Goal: Task Accomplishment & Management: Use online tool/utility

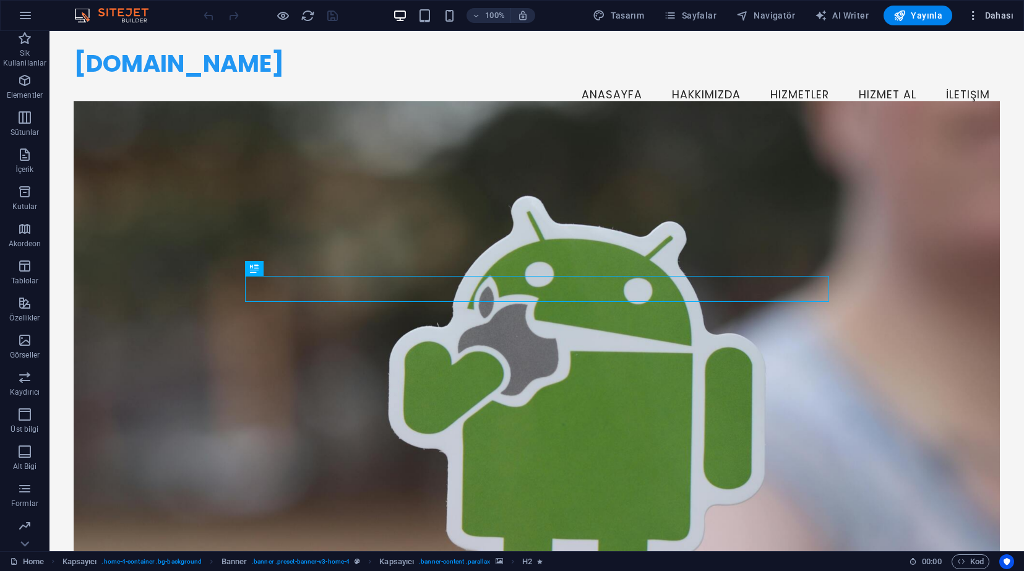
click at [974, 22] on button "Dahası" at bounding box center [990, 16] width 56 height 20
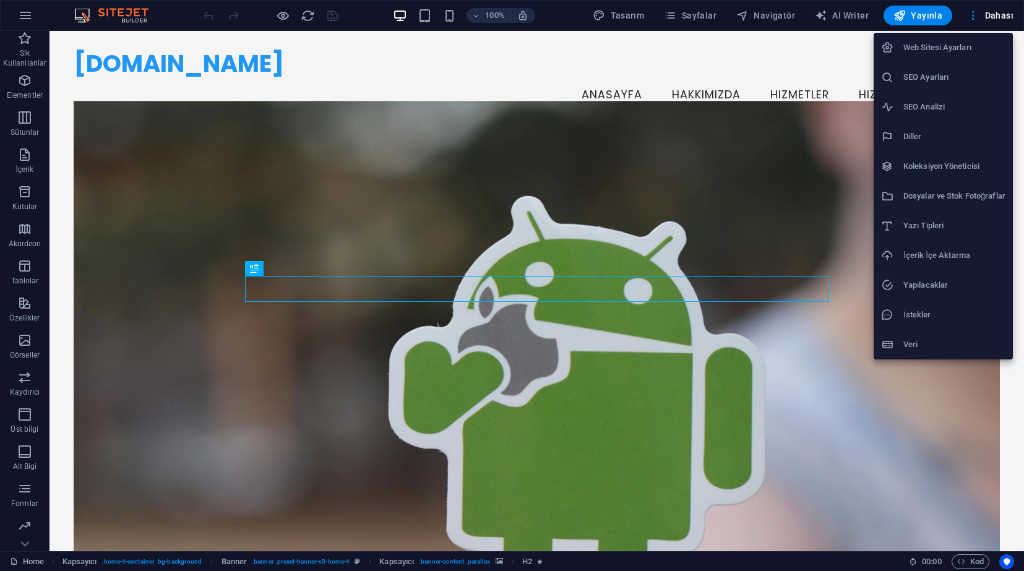
click at [541, 77] on div at bounding box center [512, 285] width 1024 height 571
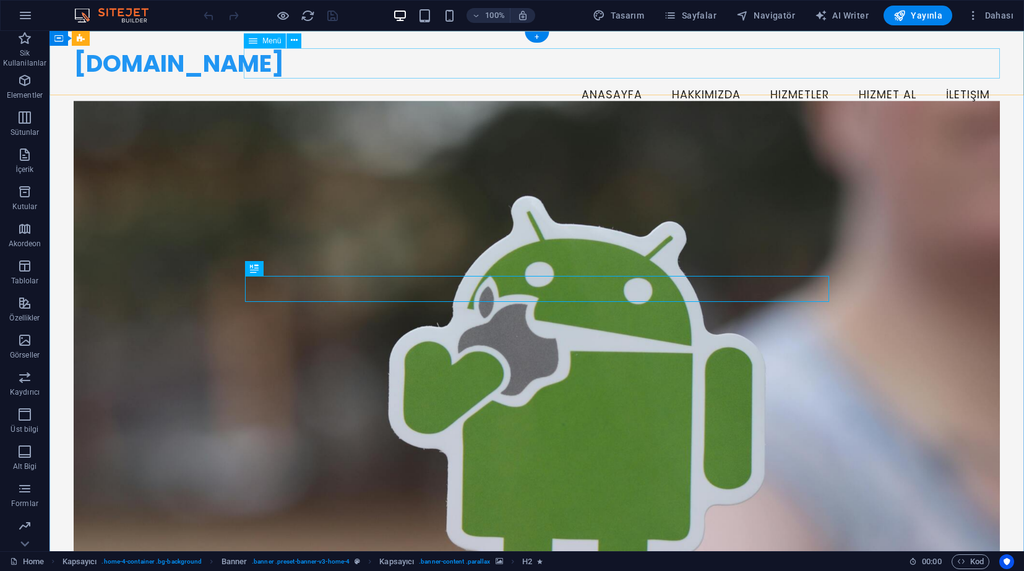
click at [793, 80] on nav "Anasayfa Hakkımızda Hizmetler Hizmet Al İletişim" at bounding box center [537, 95] width 926 height 31
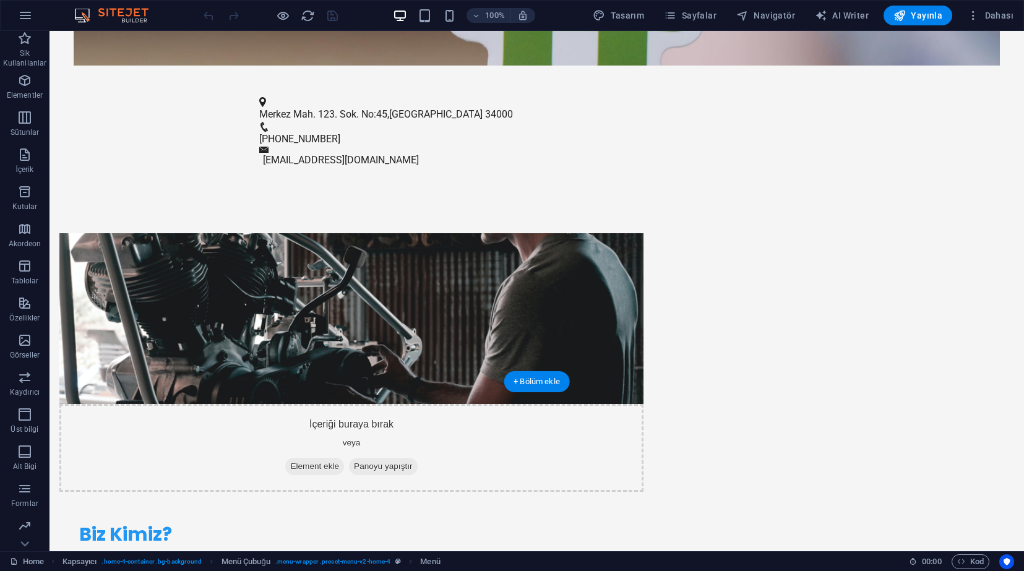
scroll to position [751, 0]
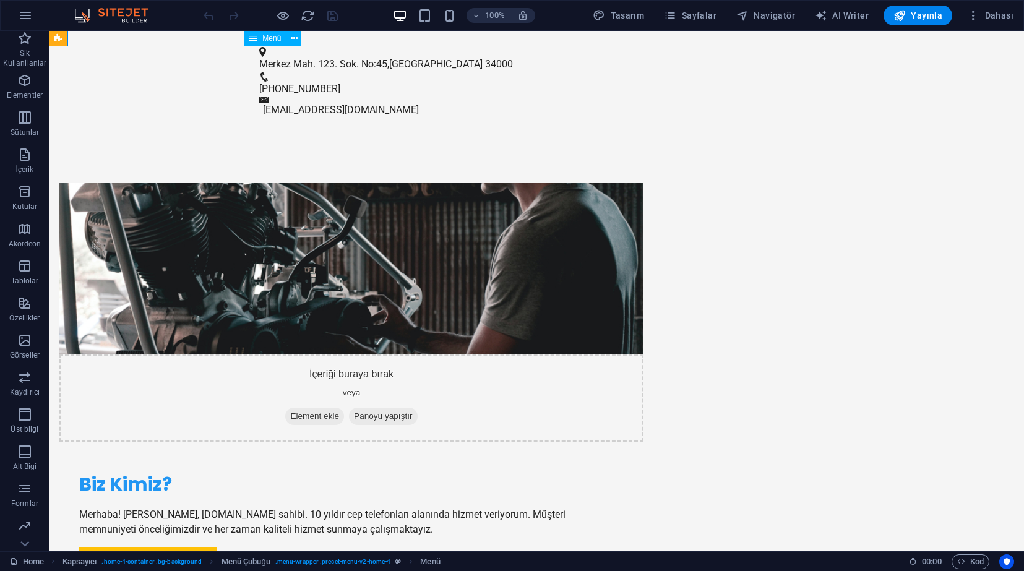
drag, startPoint x: 793, startPoint y: 67, endPoint x: 782, endPoint y: 36, distance: 33.1
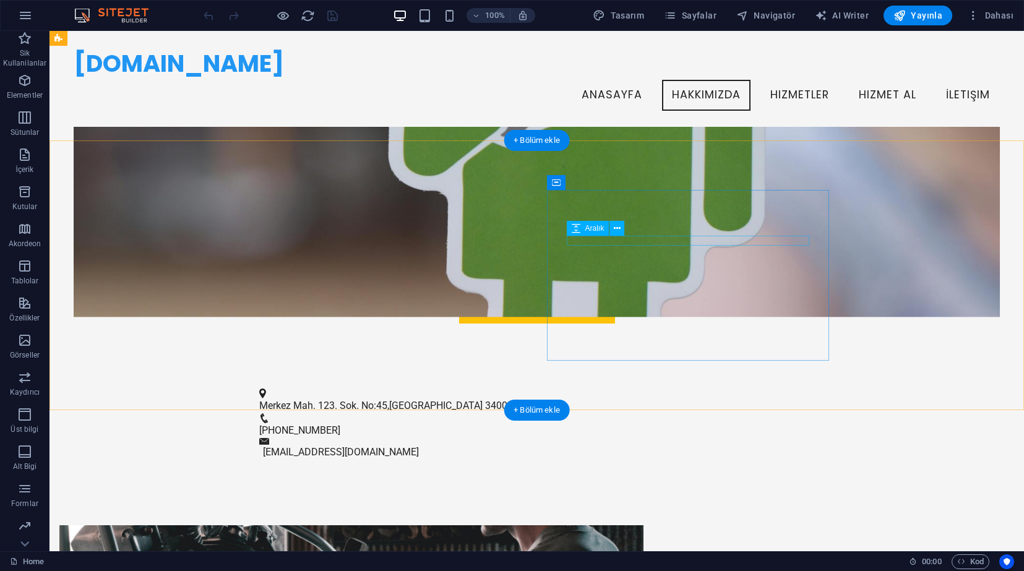
scroll to position [377, 0]
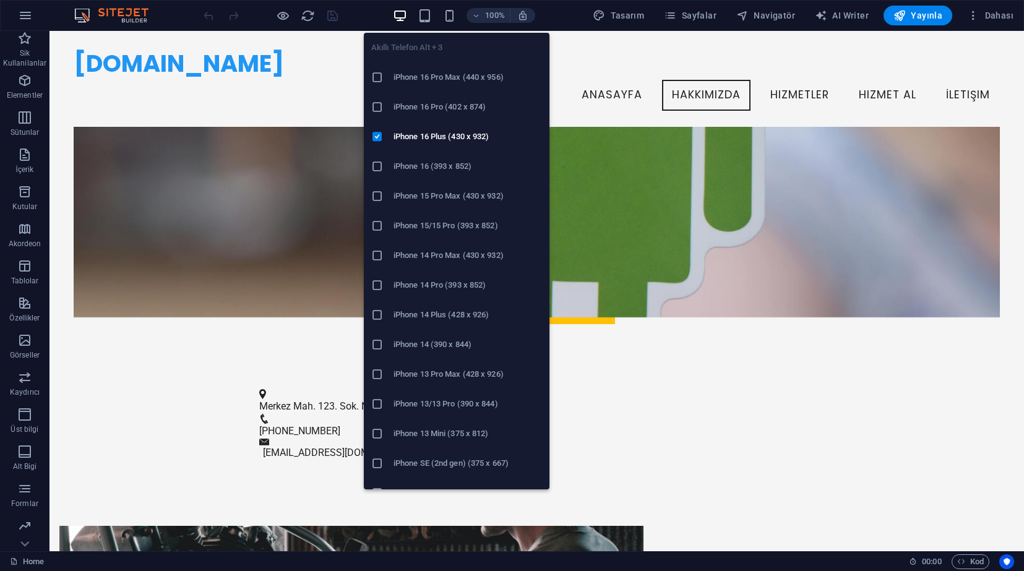
click at [451, 87] on li "iPhone 16 Pro Max (440 x 956)" at bounding box center [457, 78] width 186 height 30
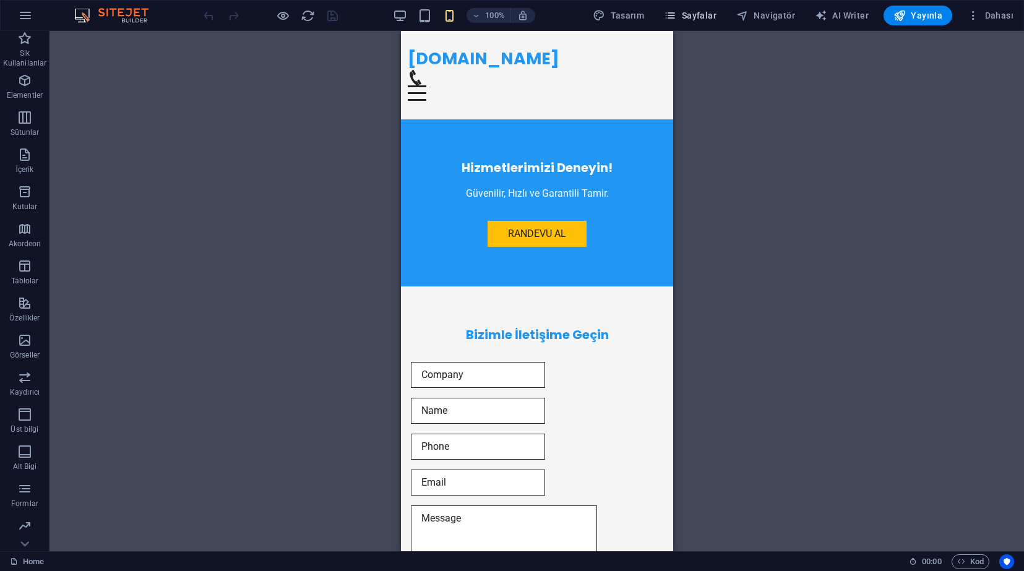
scroll to position [1662, 0]
click at [990, 22] on button "Dahası" at bounding box center [990, 16] width 56 height 20
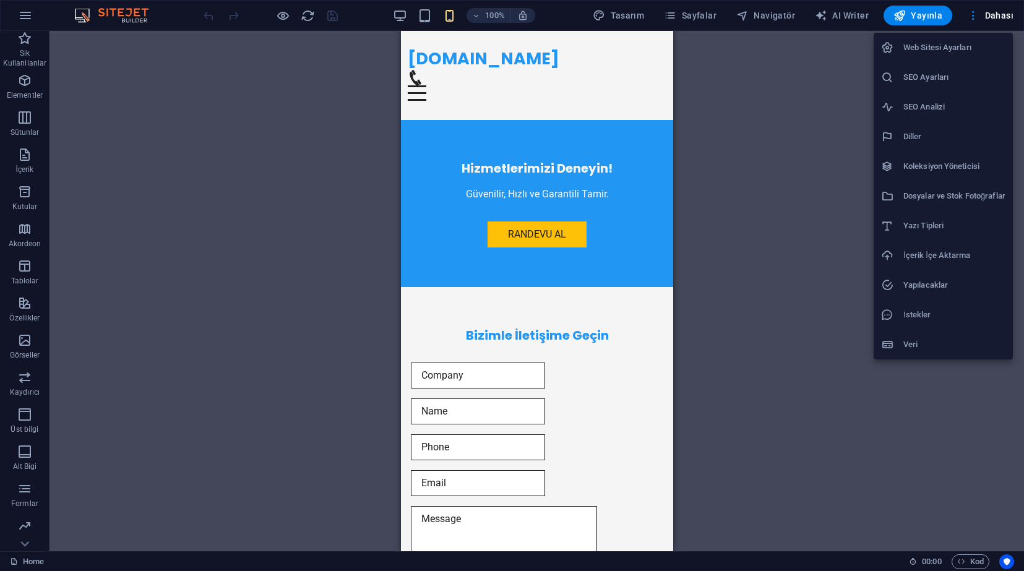
click at [952, 53] on h6 "Web Sitesi Ayarları" at bounding box center [955, 47] width 102 height 15
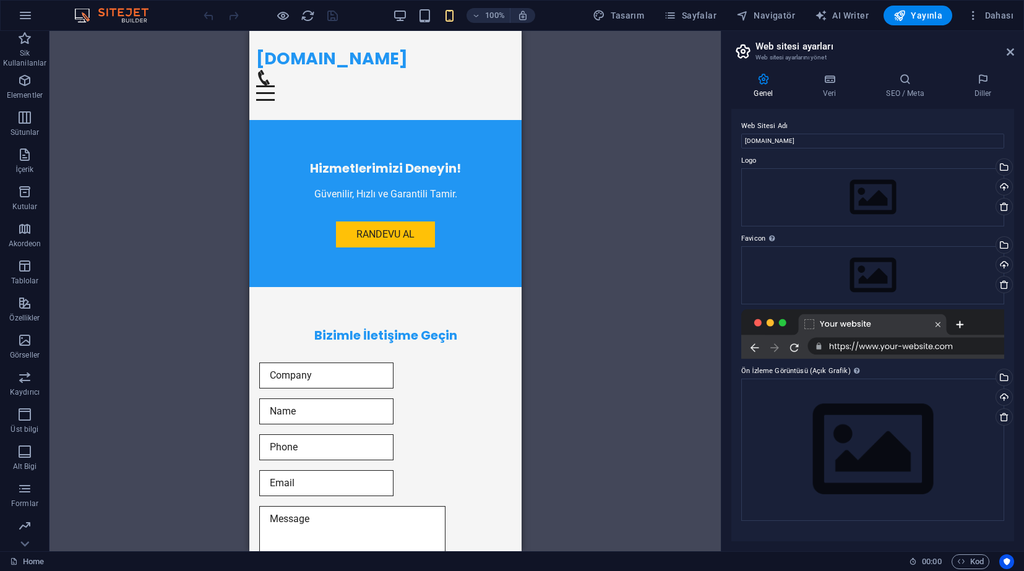
scroll to position [1607, 0]
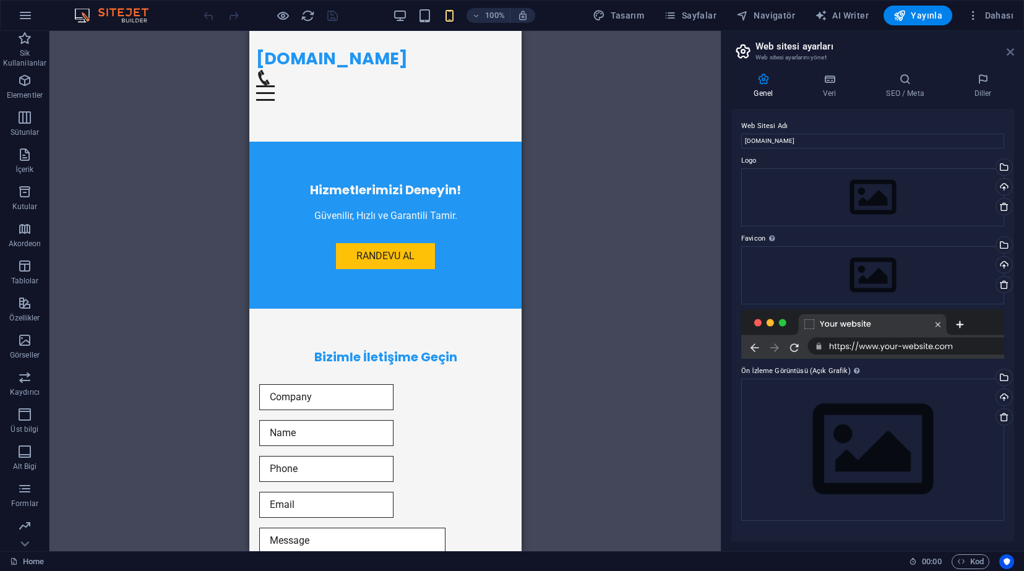
click at [1010, 54] on icon at bounding box center [1010, 52] width 7 height 10
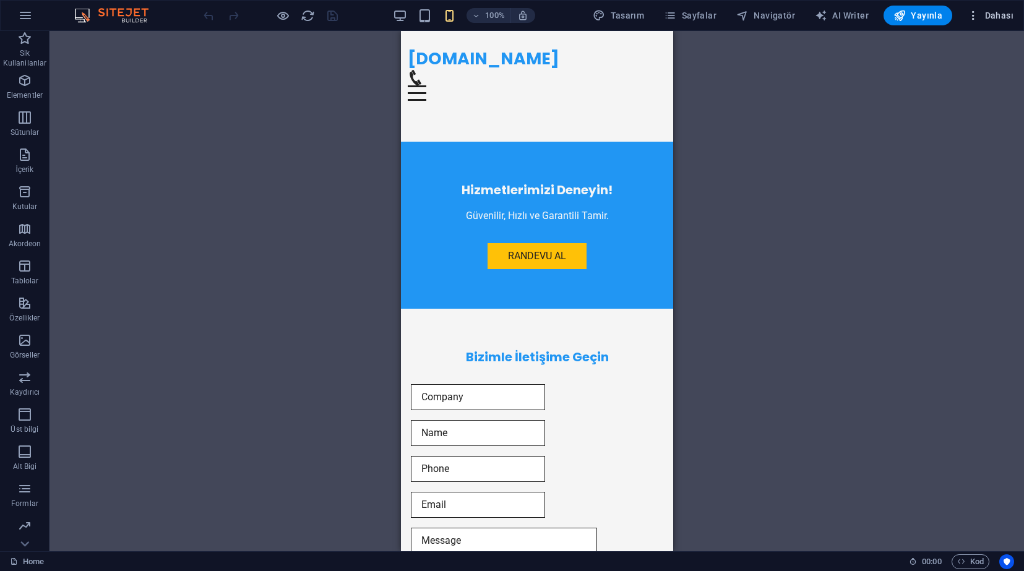
click at [982, 17] on span "Dahası" at bounding box center [990, 15] width 46 height 12
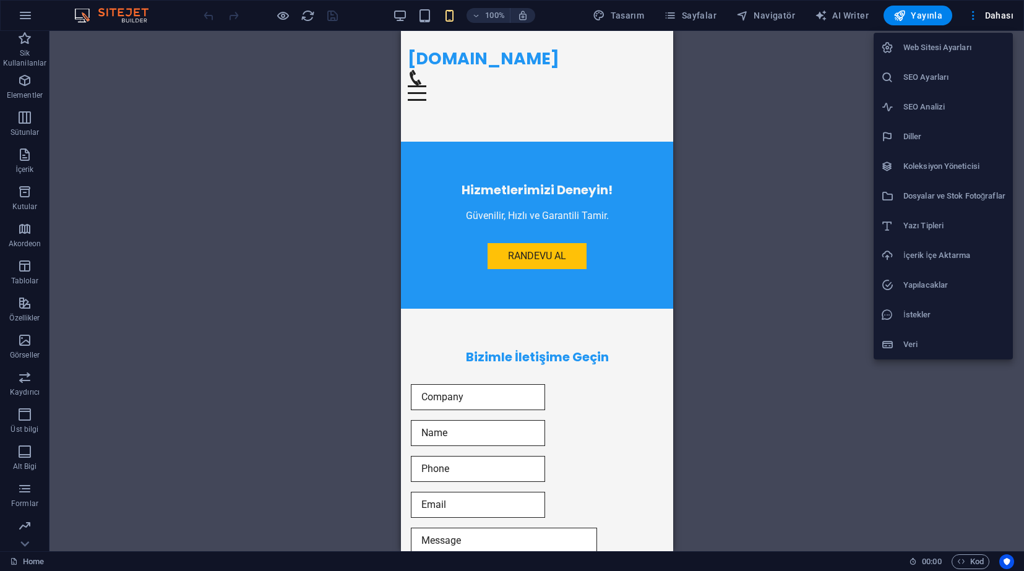
click at [919, 339] on h6 "Veri" at bounding box center [955, 344] width 102 height 15
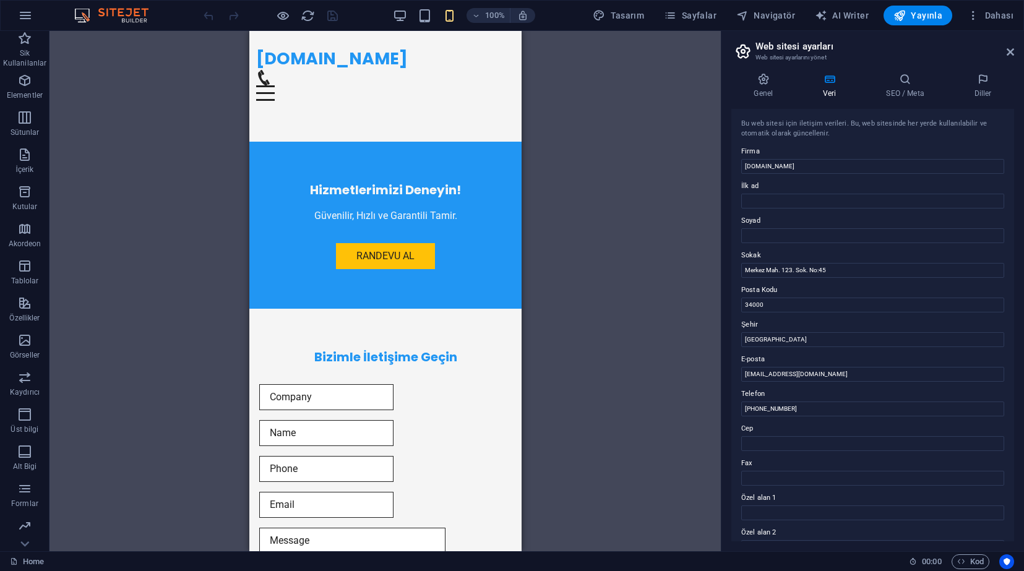
scroll to position [0, 0]
click at [1008, 54] on icon at bounding box center [1010, 52] width 7 height 10
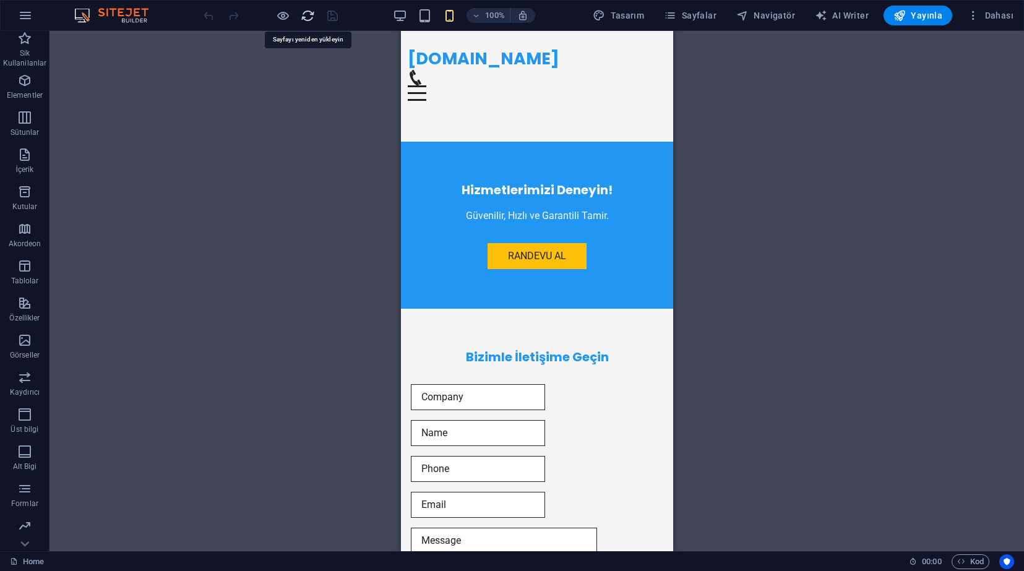
click at [308, 19] on icon "reload" at bounding box center [308, 16] width 14 height 14
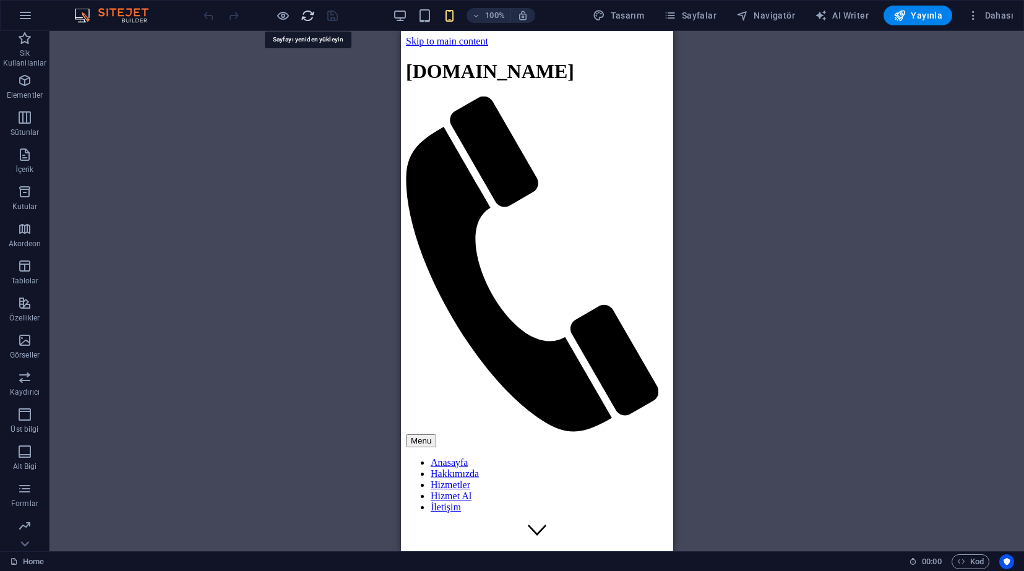
click at [308, 19] on icon "reload" at bounding box center [308, 16] width 14 height 14
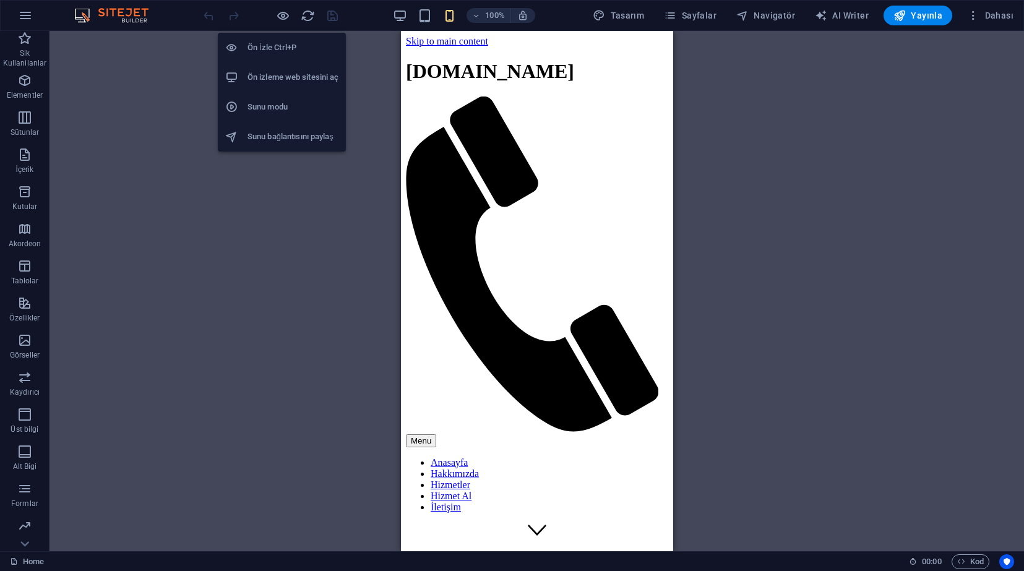
click at [290, 50] on h6 "Ön İzle Ctrl+P" at bounding box center [293, 47] width 91 height 15
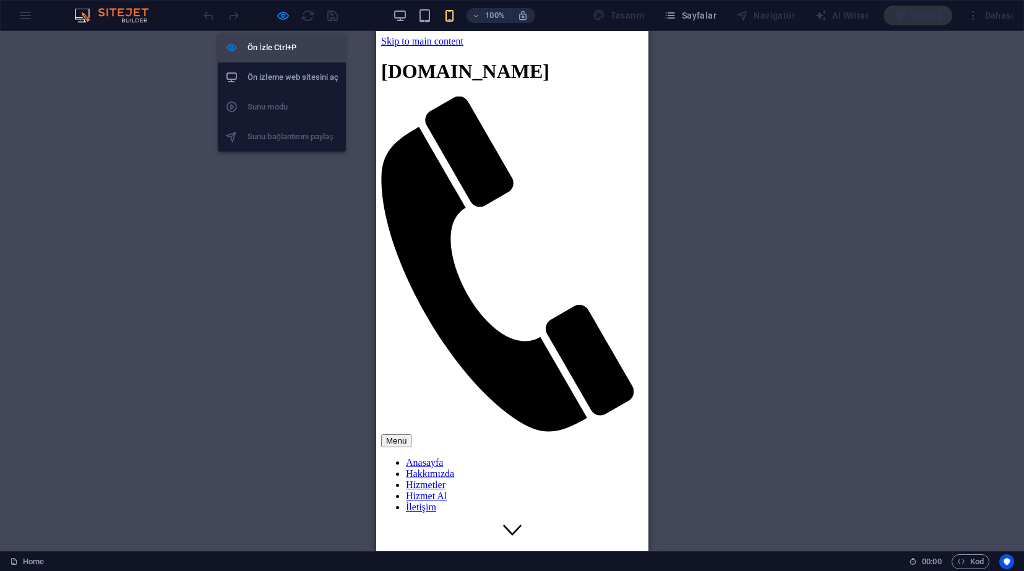
click at [289, 40] on h6 "Ön İzle Ctrl+P" at bounding box center [293, 47] width 91 height 15
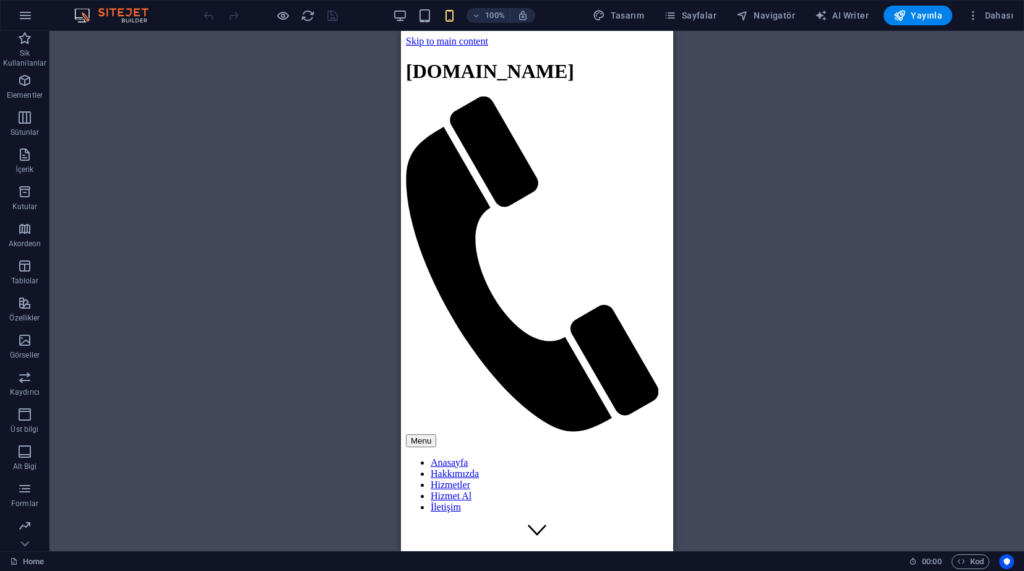
click at [136, 17] on img at bounding box center [117, 15] width 93 height 15
click at [30, 14] on icon "button" at bounding box center [25, 15] width 15 height 15
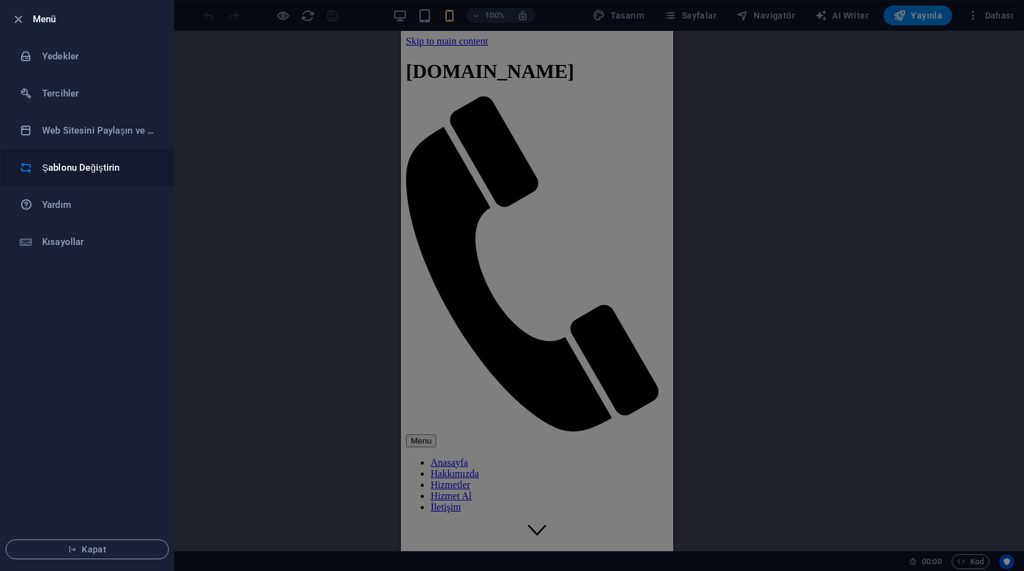
click at [76, 169] on h6 "Şablonu Değiştirin" at bounding box center [99, 167] width 115 height 15
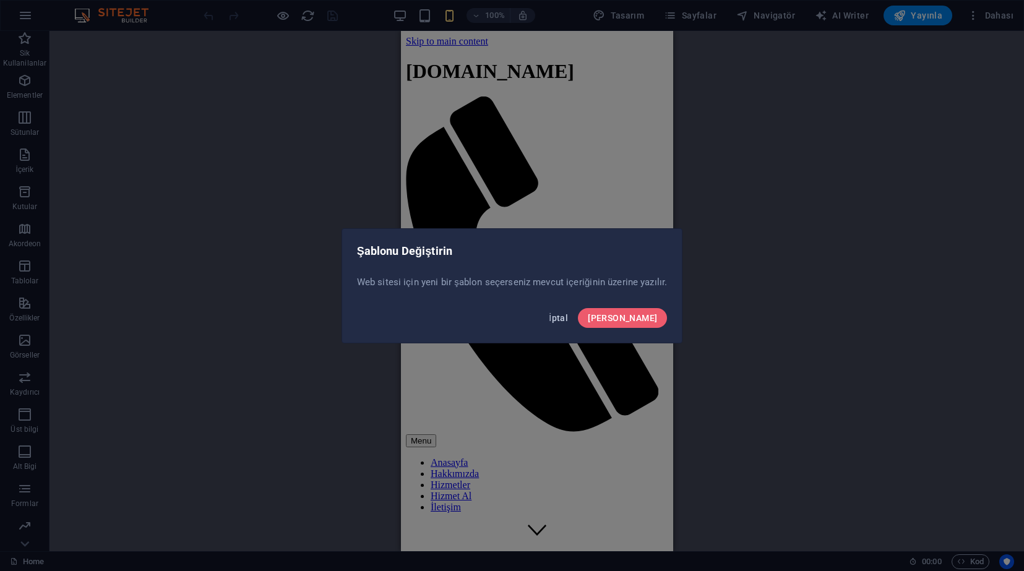
click at [573, 324] on button "İptal" at bounding box center [558, 318] width 29 height 20
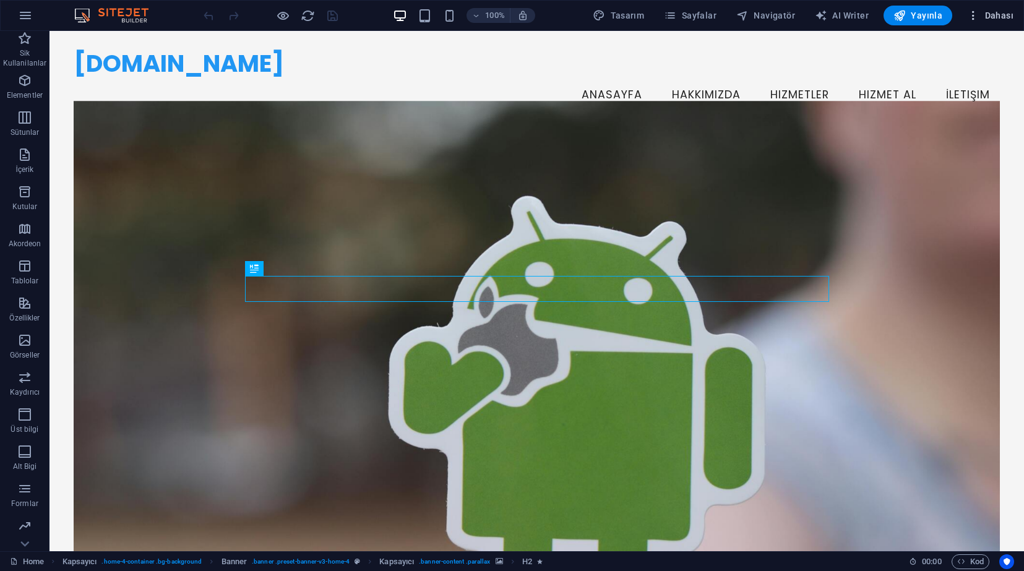
click at [1005, 14] on span "Dahası" at bounding box center [990, 15] width 46 height 12
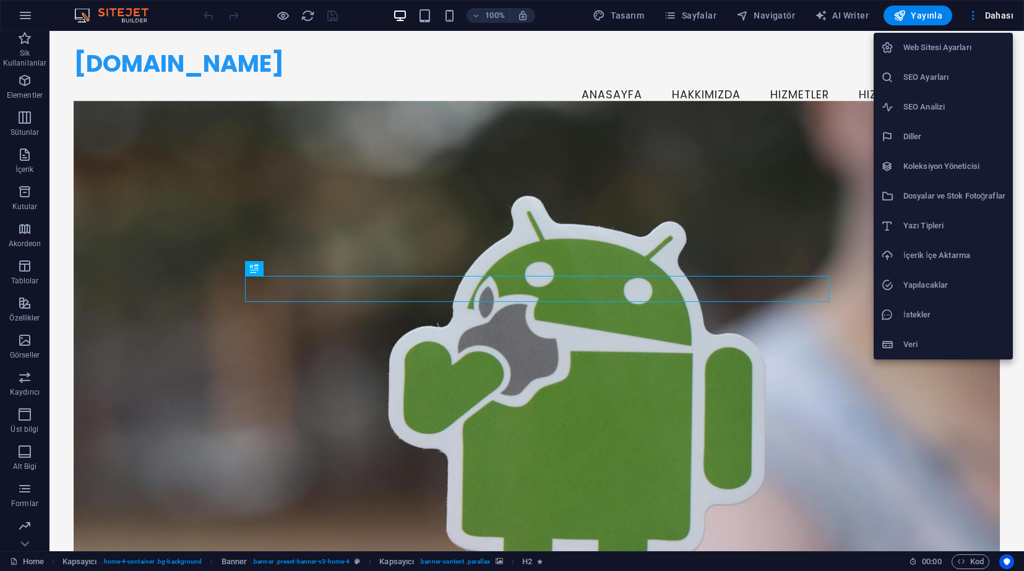
click at [906, 351] on h6 "Veri" at bounding box center [955, 344] width 102 height 15
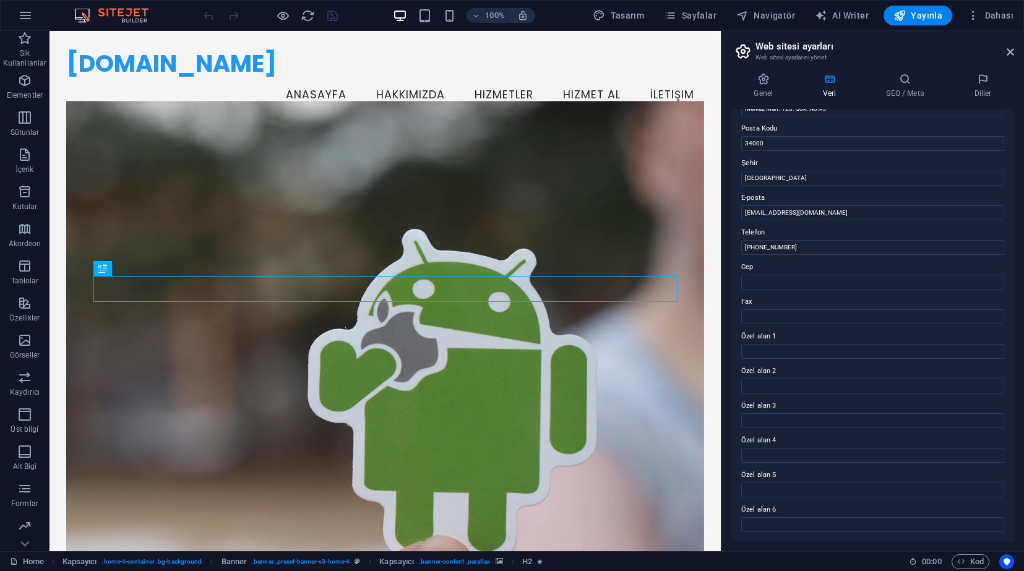
scroll to position [161, 0]
click at [980, 566] on span "Kod" at bounding box center [971, 562] width 27 height 15
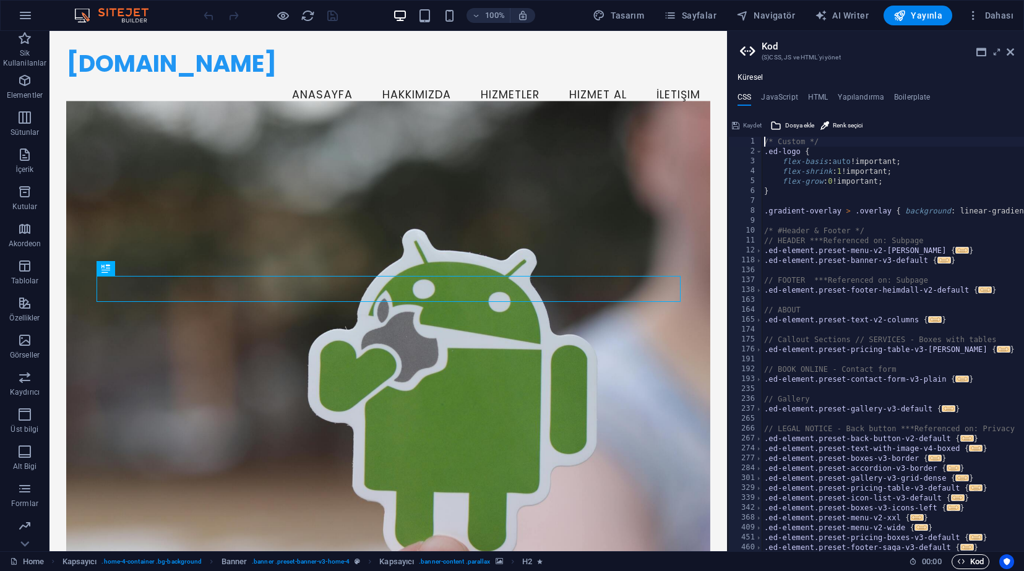
click at [980, 566] on span "Kod" at bounding box center [971, 562] width 27 height 15
click at [1011, 56] on icon at bounding box center [1010, 52] width 7 height 10
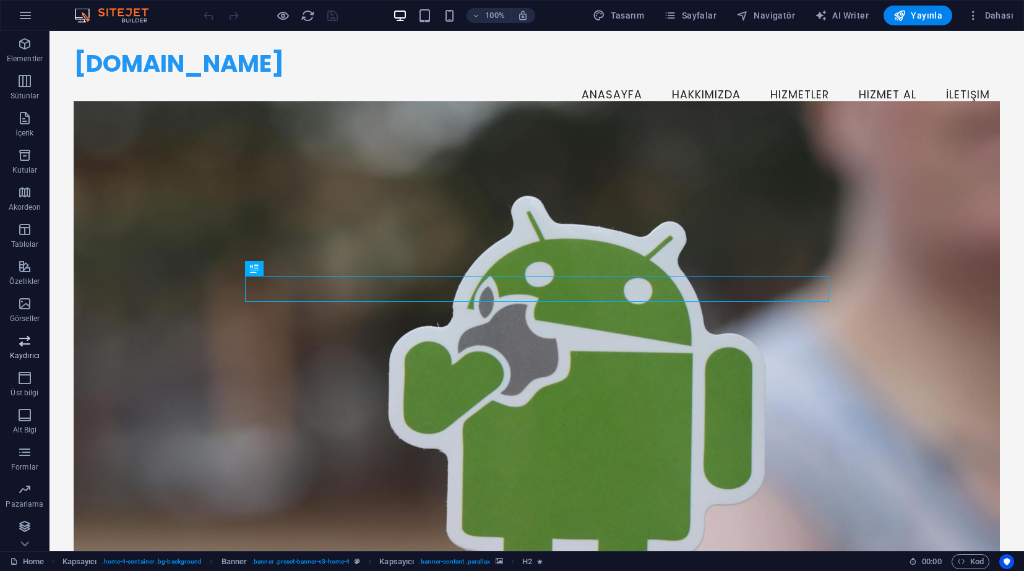
scroll to position [37, 0]
click at [605, 21] on icon "button" at bounding box center [599, 15] width 12 height 12
select select "px"
select select "200"
select select "px"
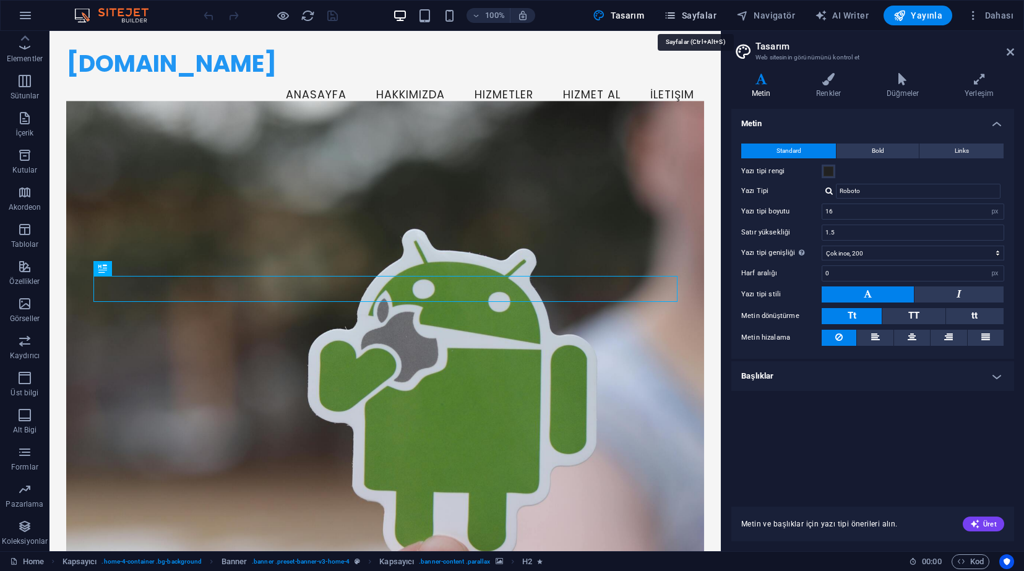
click at [703, 15] on span "Sayfalar" at bounding box center [690, 15] width 53 height 12
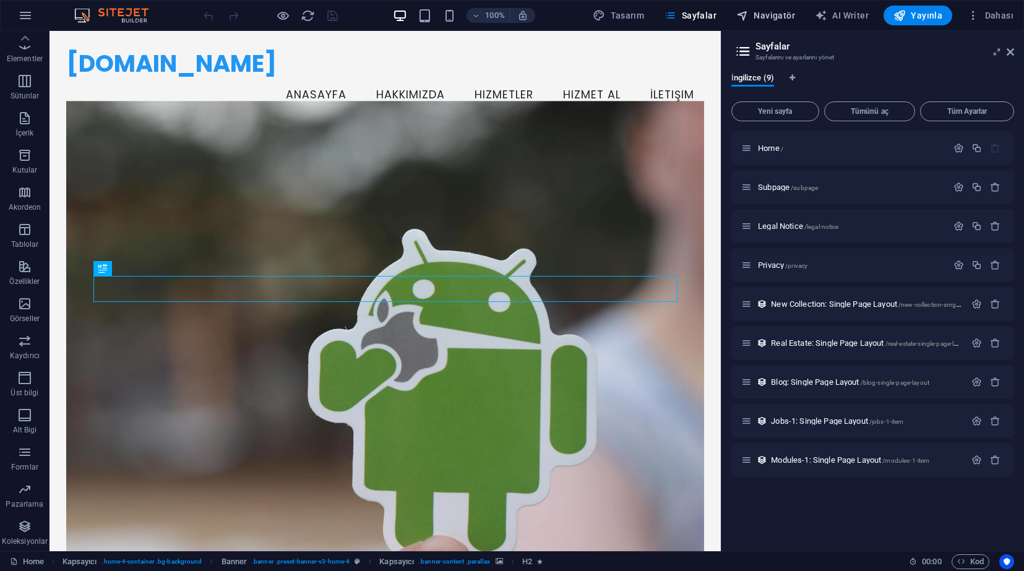
click at [777, 11] on span "Navigatör" at bounding box center [766, 15] width 59 height 12
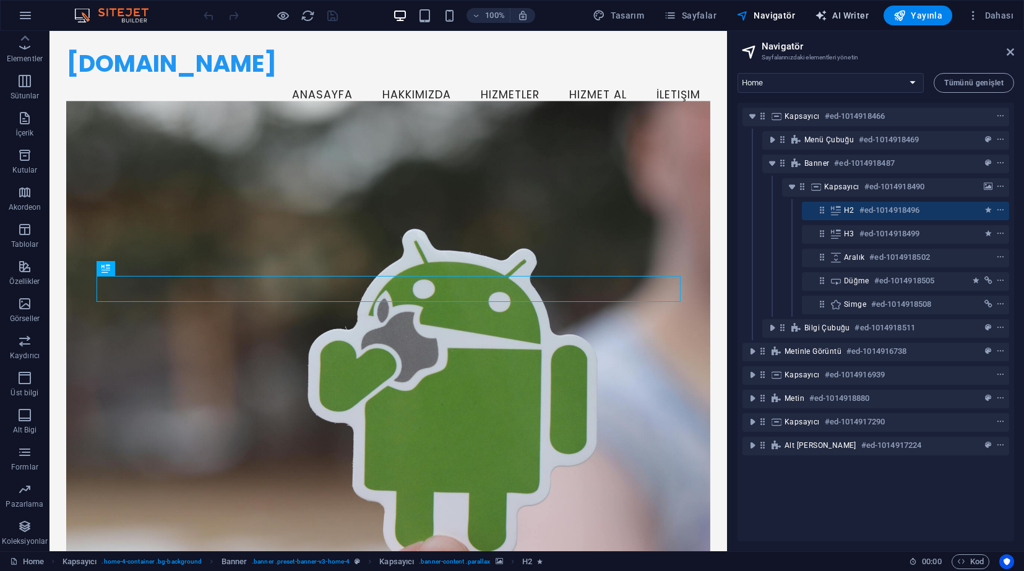
click at [844, 17] on span "AI Writer" at bounding box center [842, 15] width 54 height 12
select select "English"
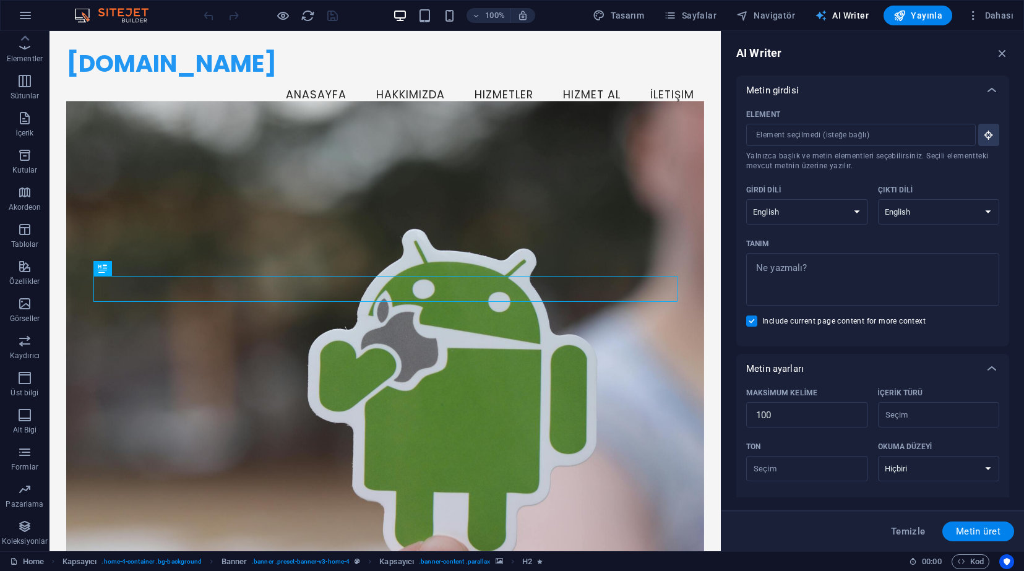
scroll to position [0, 0]
click at [970, 12] on icon "button" at bounding box center [973, 15] width 12 height 12
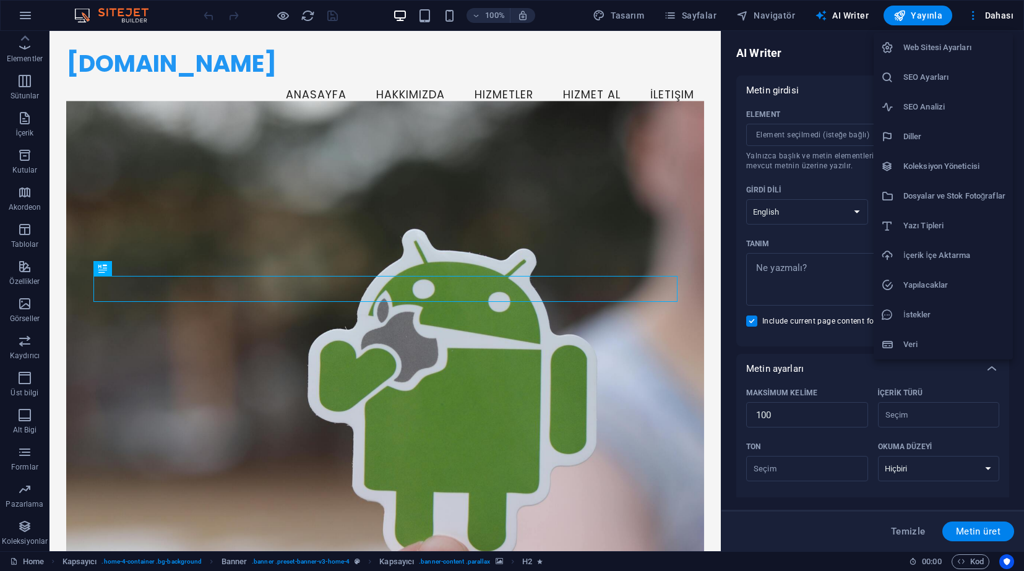
click at [38, 563] on div at bounding box center [512, 285] width 1024 height 571
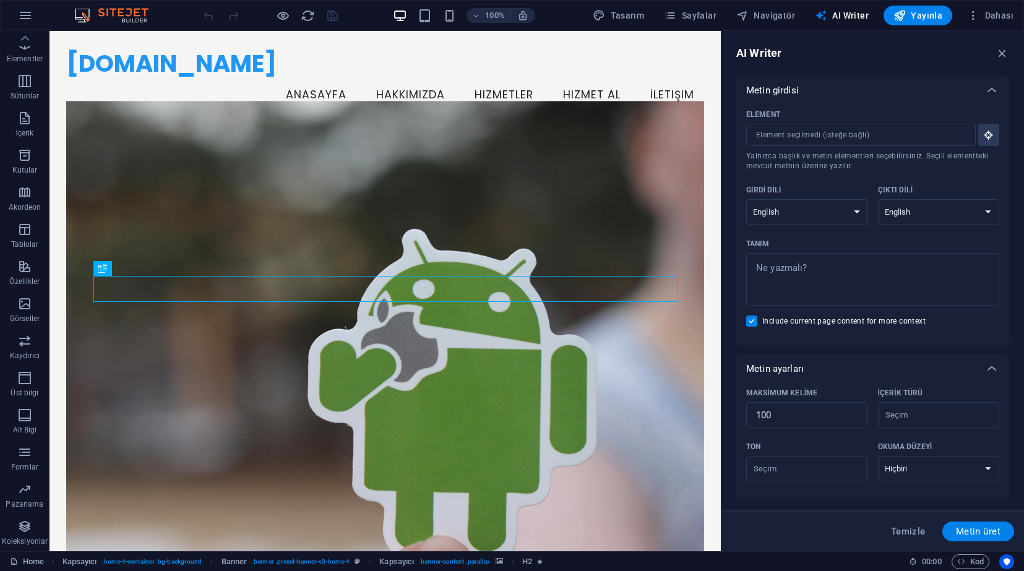
click at [38, 563] on link "Home" at bounding box center [27, 562] width 34 height 15
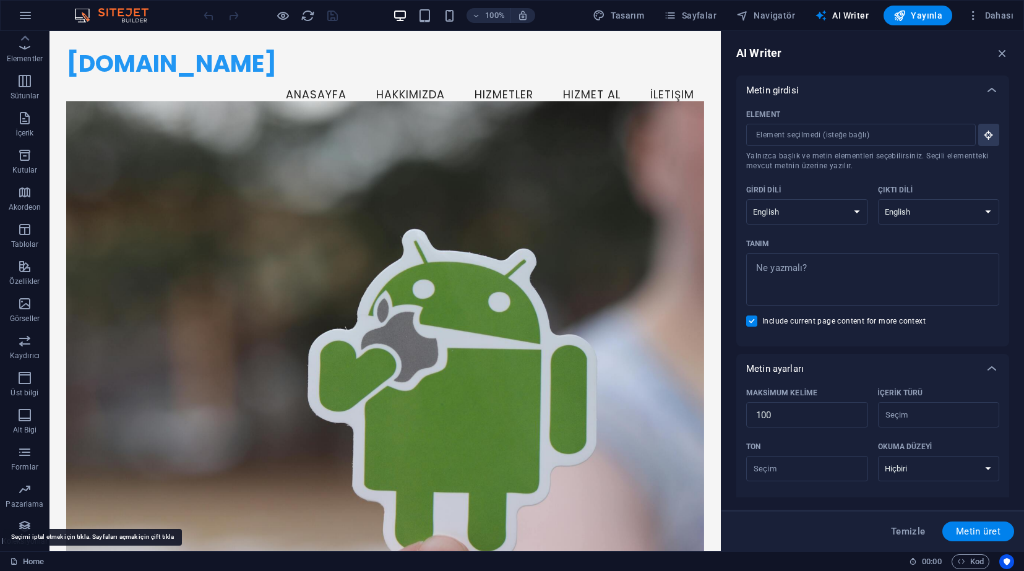
click at [38, 563] on link "Home" at bounding box center [27, 562] width 34 height 15
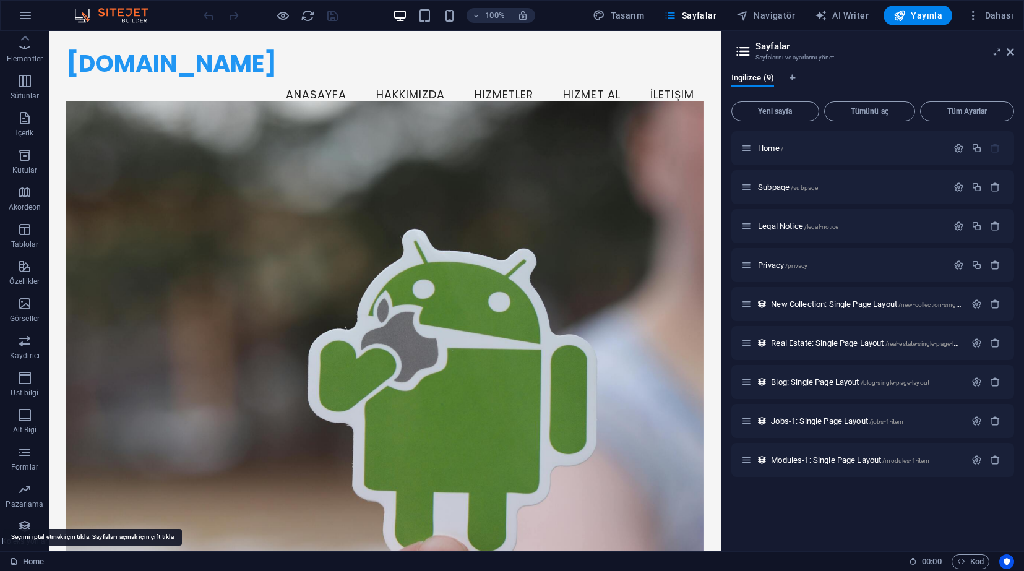
click at [38, 563] on link "Home" at bounding box center [27, 562] width 34 height 15
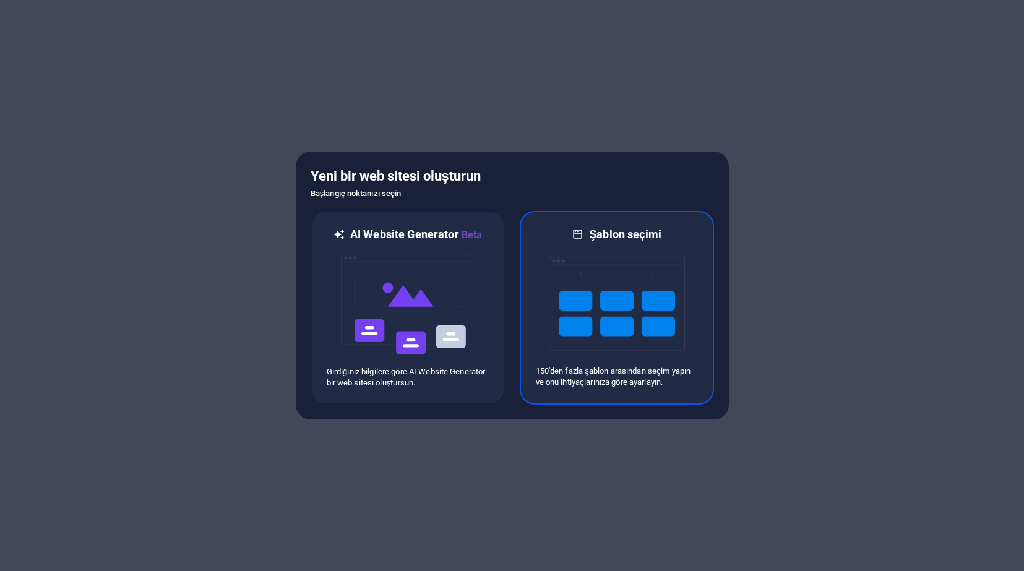
click at [635, 297] on img at bounding box center [617, 304] width 136 height 124
